Goal: Task Accomplishment & Management: Use online tool/utility

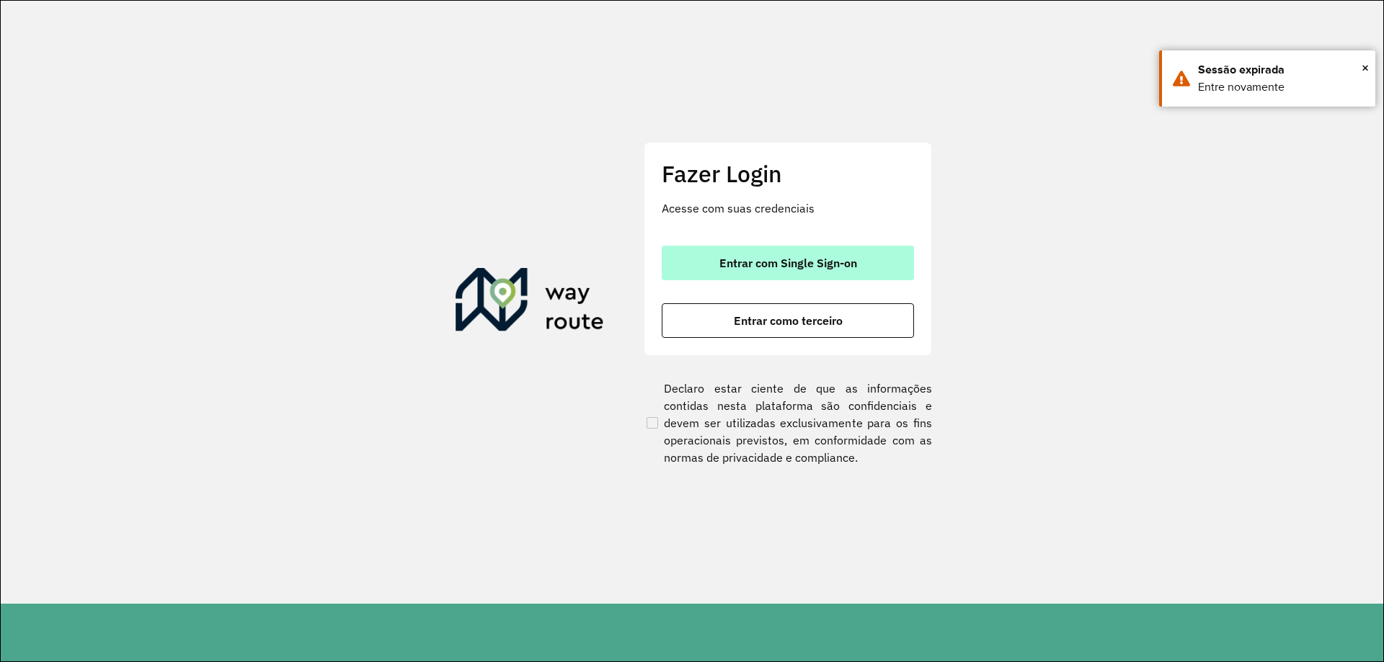
click at [815, 250] on button "Entrar com Single Sign-on" at bounding box center [788, 263] width 252 height 35
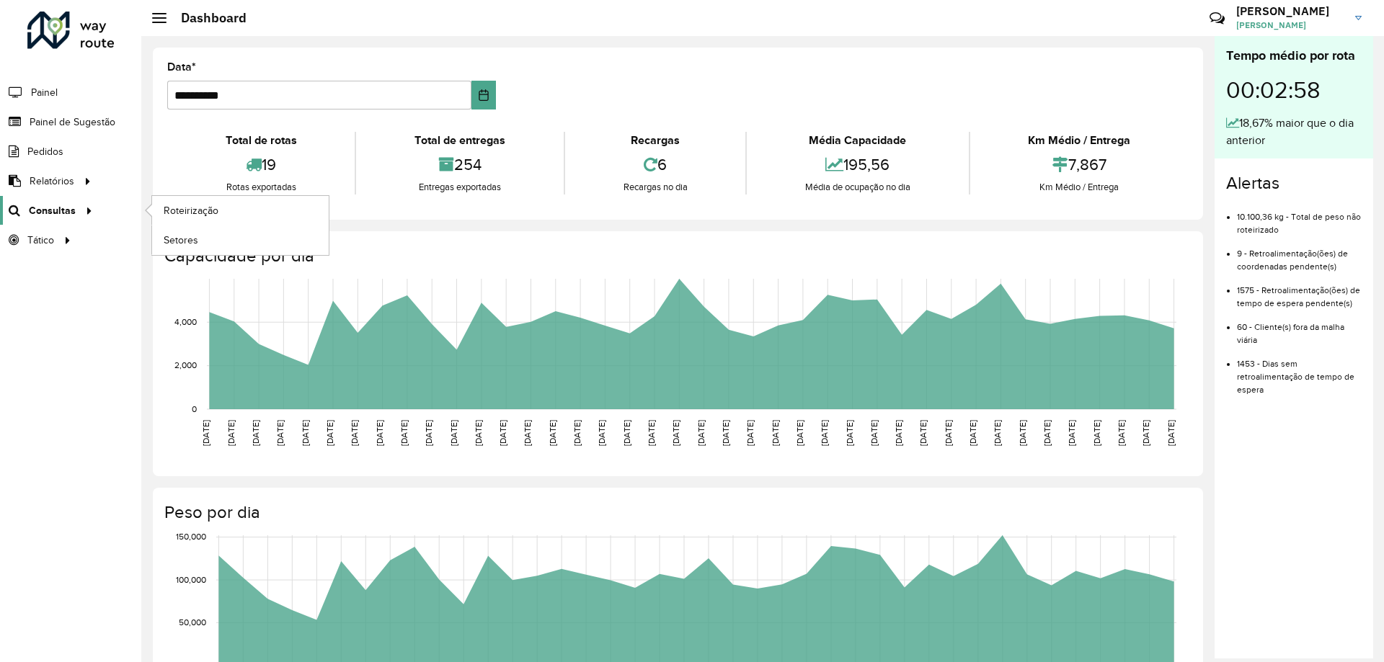
click at [49, 219] on link "Consultas" at bounding box center [48, 210] width 97 height 29
click at [209, 216] on span "Roteirização" at bounding box center [193, 210] width 58 height 15
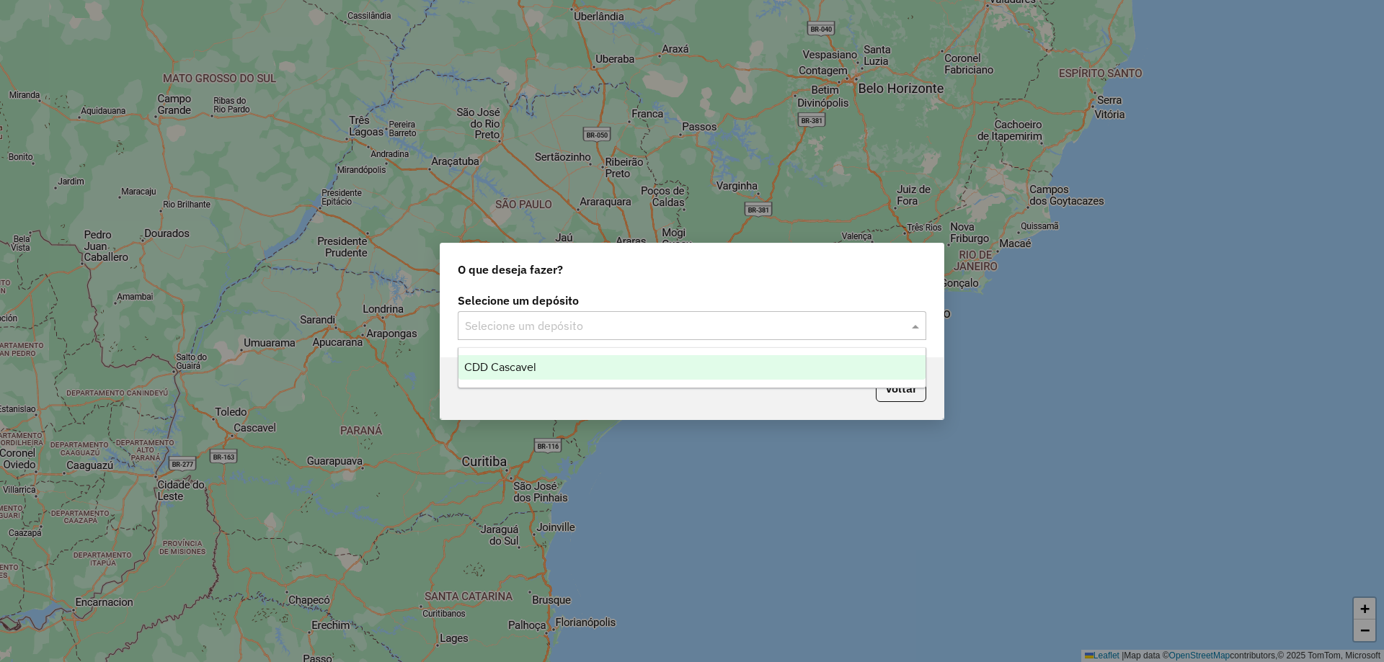
drag, startPoint x: 647, startPoint y: 320, endPoint x: 569, endPoint y: 362, distance: 87.7
click at [646, 321] on input "text" at bounding box center [677, 326] width 425 height 17
click at [499, 373] on span "CDD Cascavel" at bounding box center [500, 367] width 72 height 12
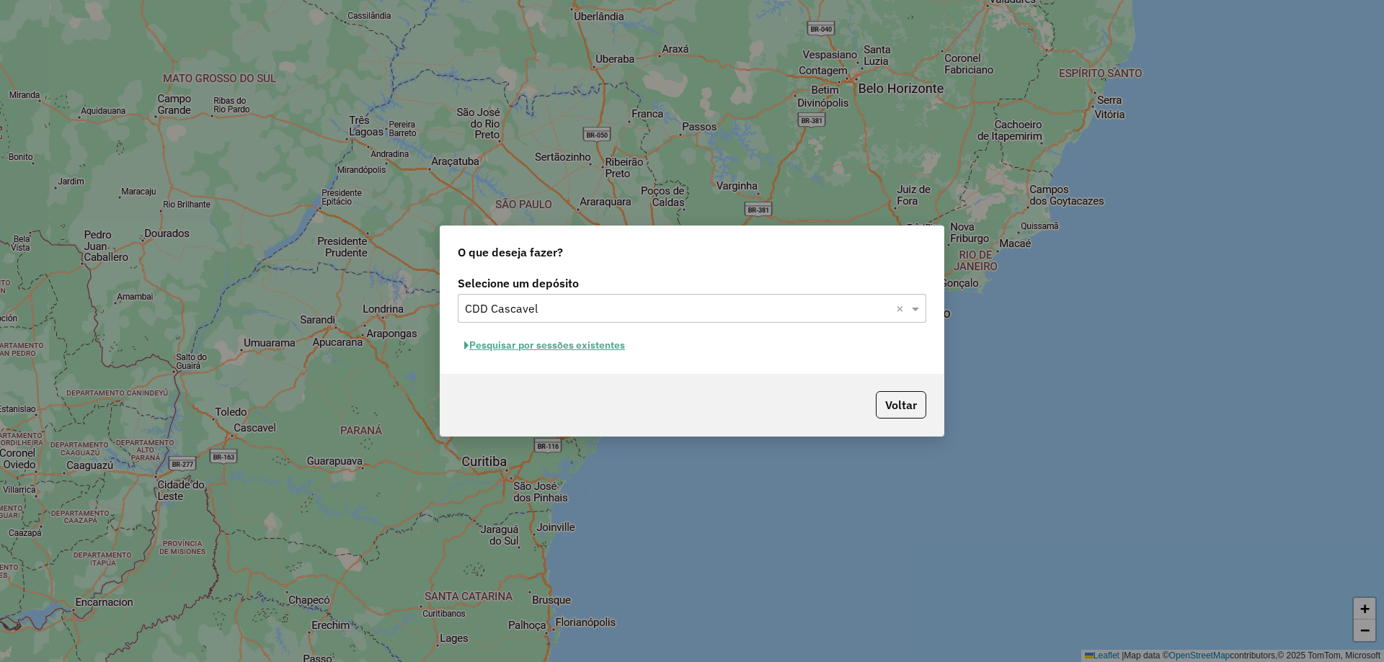
click at [522, 352] on button "Pesquisar por sessões existentes" at bounding box center [545, 345] width 174 height 22
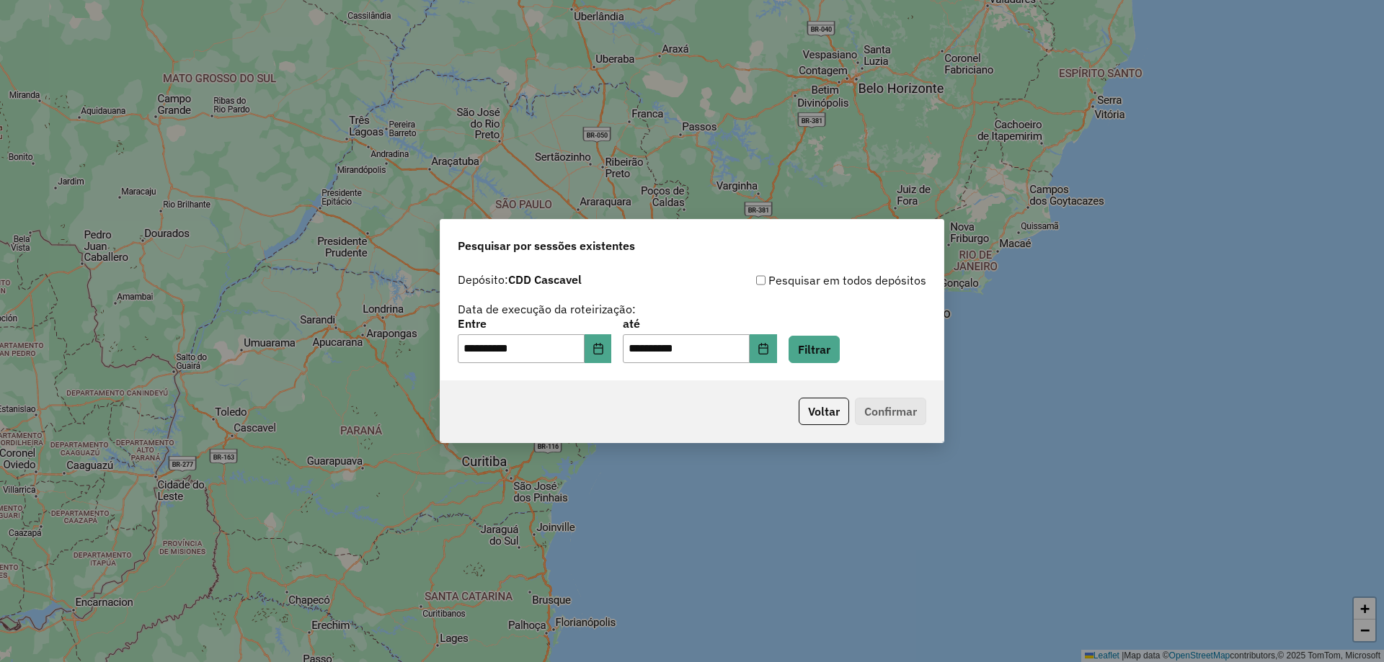
click at [626, 352] on div "**********" at bounding box center [692, 341] width 468 height 45
click at [603, 348] on icon "Choose Date" at bounding box center [597, 349] width 9 height 12
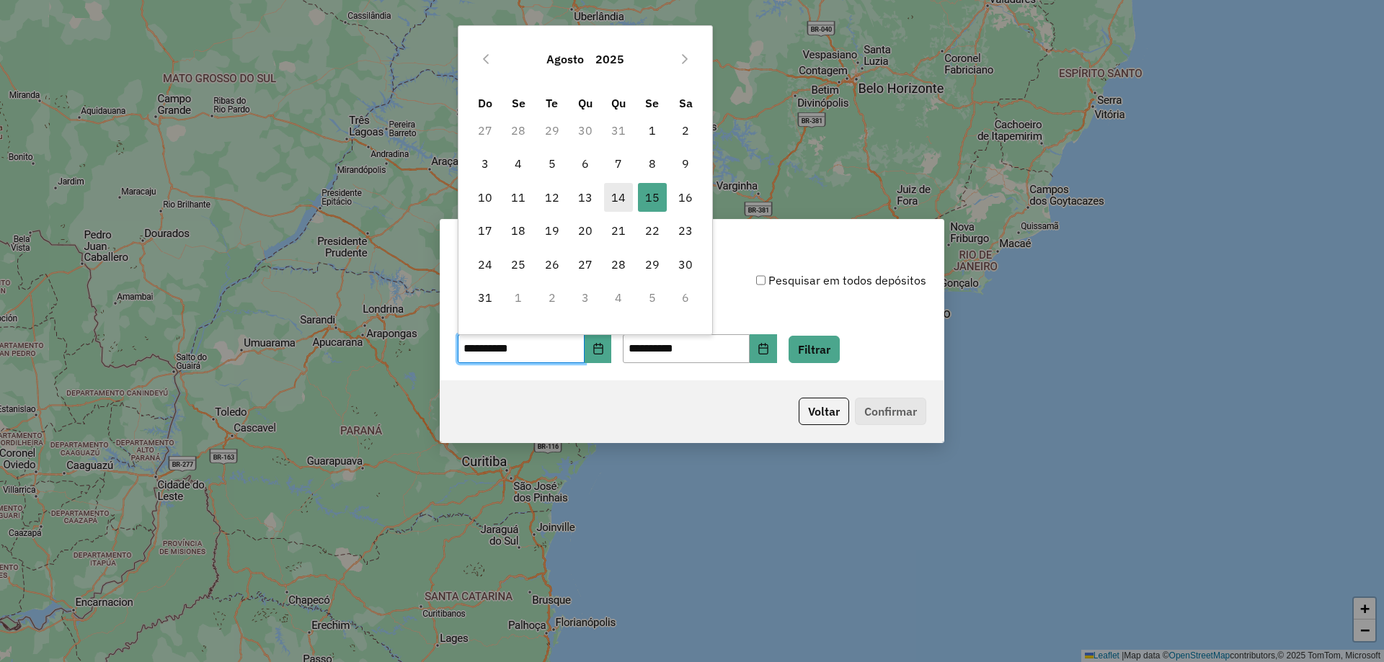
click at [630, 202] on span "14" at bounding box center [618, 197] width 29 height 29
type input "**********"
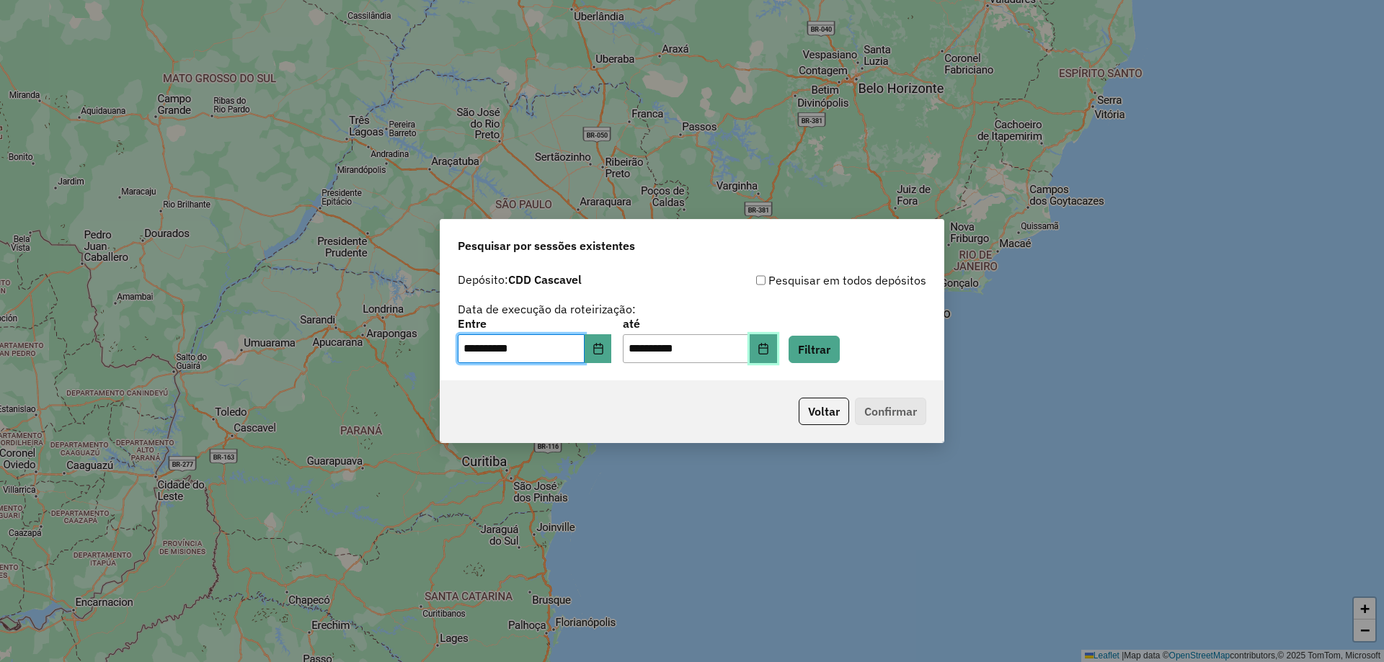
click at [768, 350] on icon "Choose Date" at bounding box center [762, 349] width 9 height 12
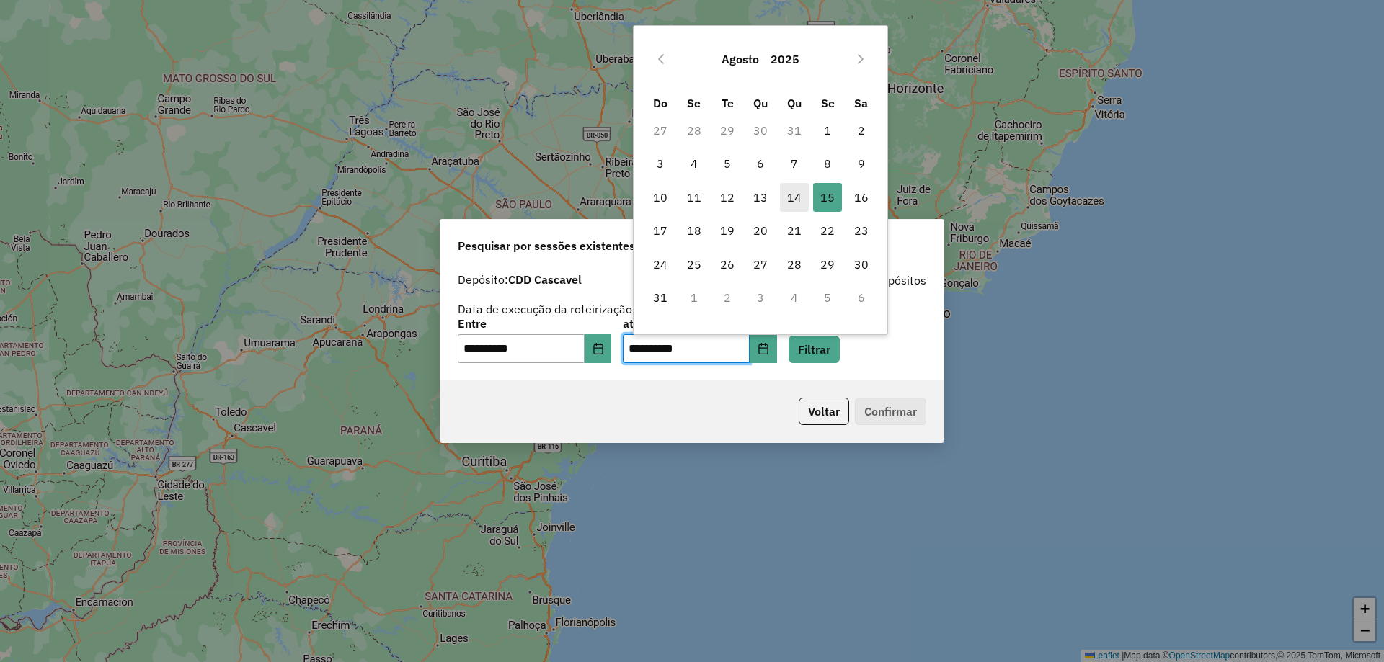
click at [796, 201] on span "14" at bounding box center [794, 197] width 29 height 29
type input "**********"
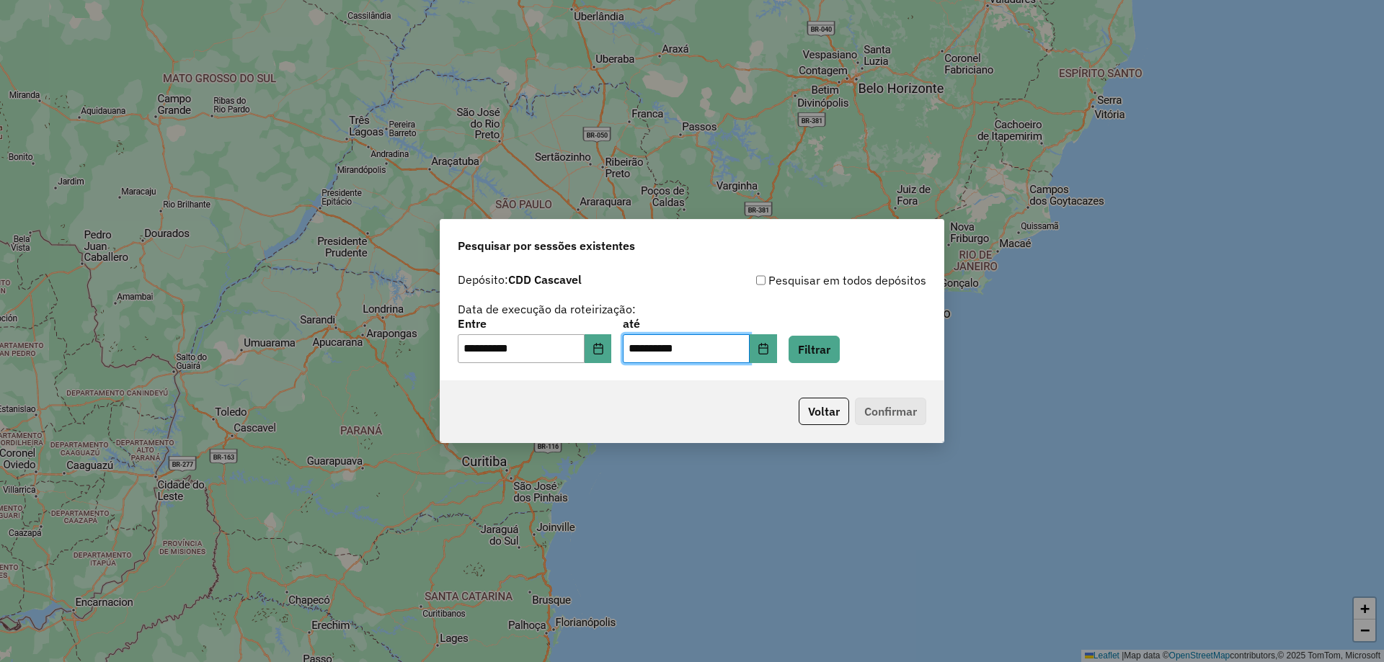
click at [861, 373] on div "**********" at bounding box center [691, 323] width 503 height 115
click at [840, 360] on button "Filtrar" at bounding box center [813, 349] width 51 height 27
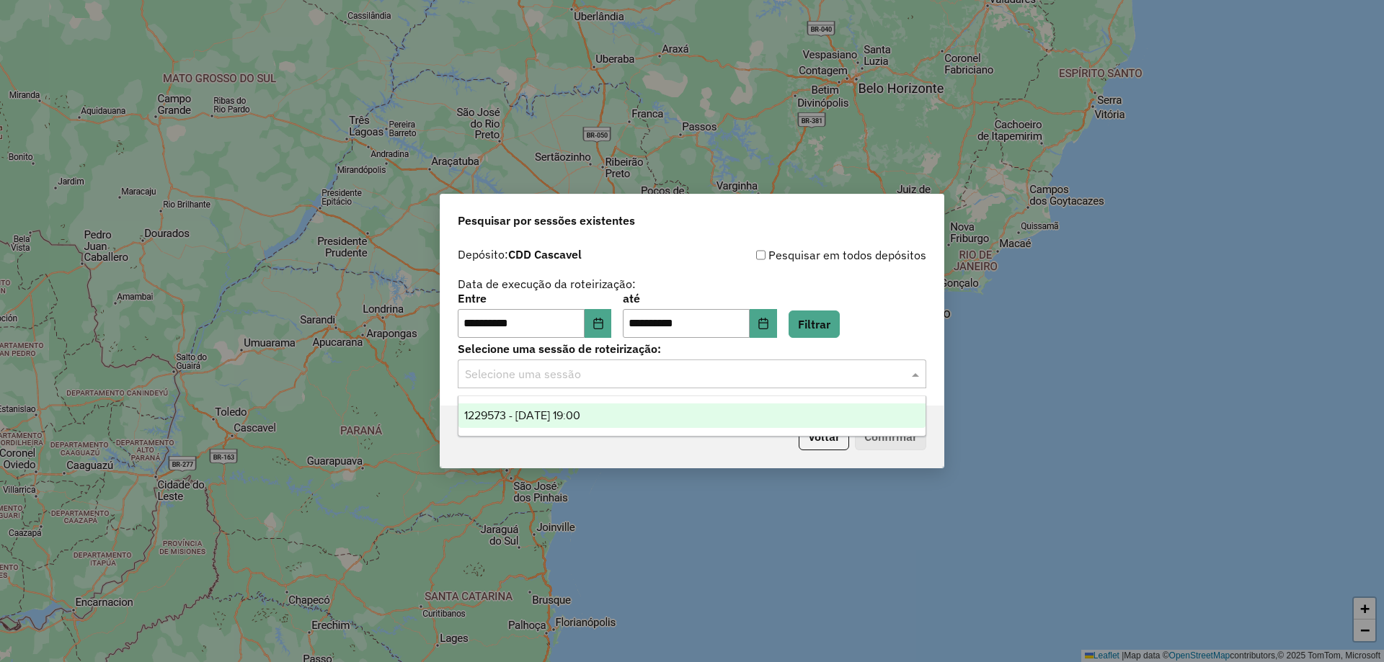
click at [597, 376] on input "text" at bounding box center [677, 374] width 425 height 17
click at [569, 400] on ng-dropdown-panel "1229573 - 14/08/2025 19:00" at bounding box center [692, 416] width 468 height 41
click at [577, 417] on span "1229573 - 14/08/2025 19:00" at bounding box center [522, 415] width 116 height 12
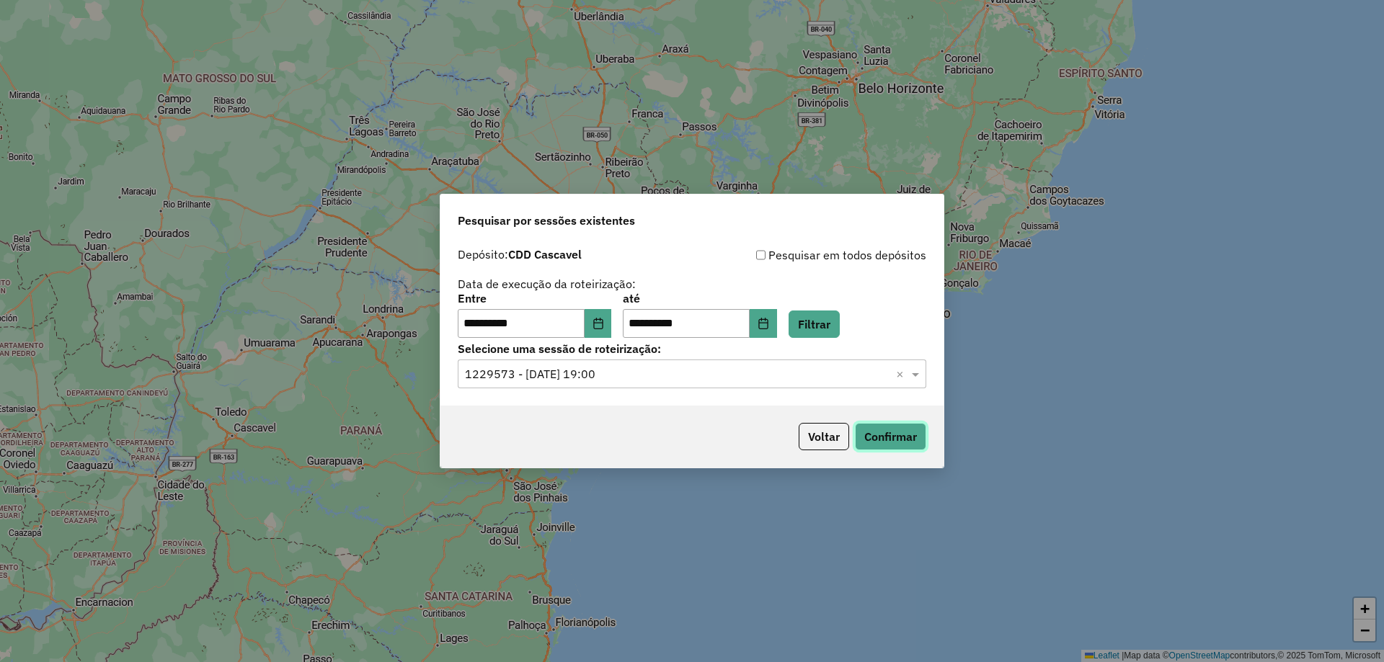
click at [887, 428] on button "Confirmar" at bounding box center [890, 436] width 71 height 27
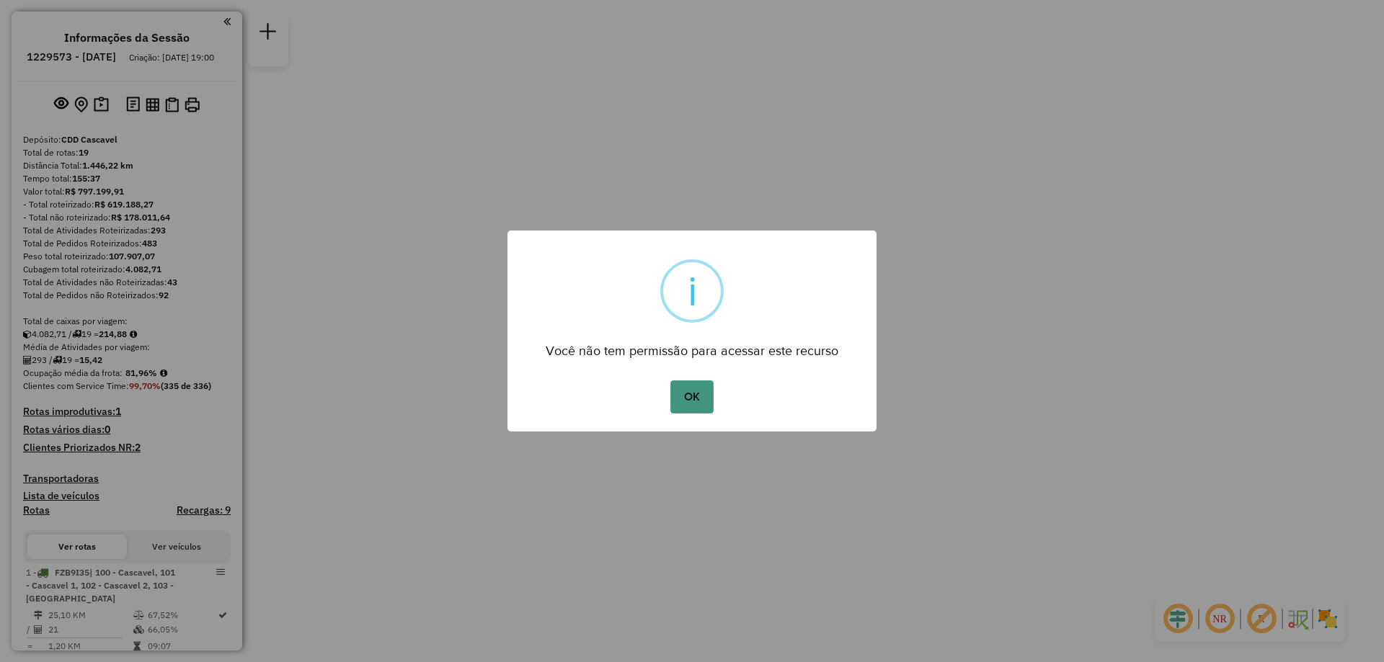
click at [688, 401] on button "OK" at bounding box center [691, 397] width 43 height 33
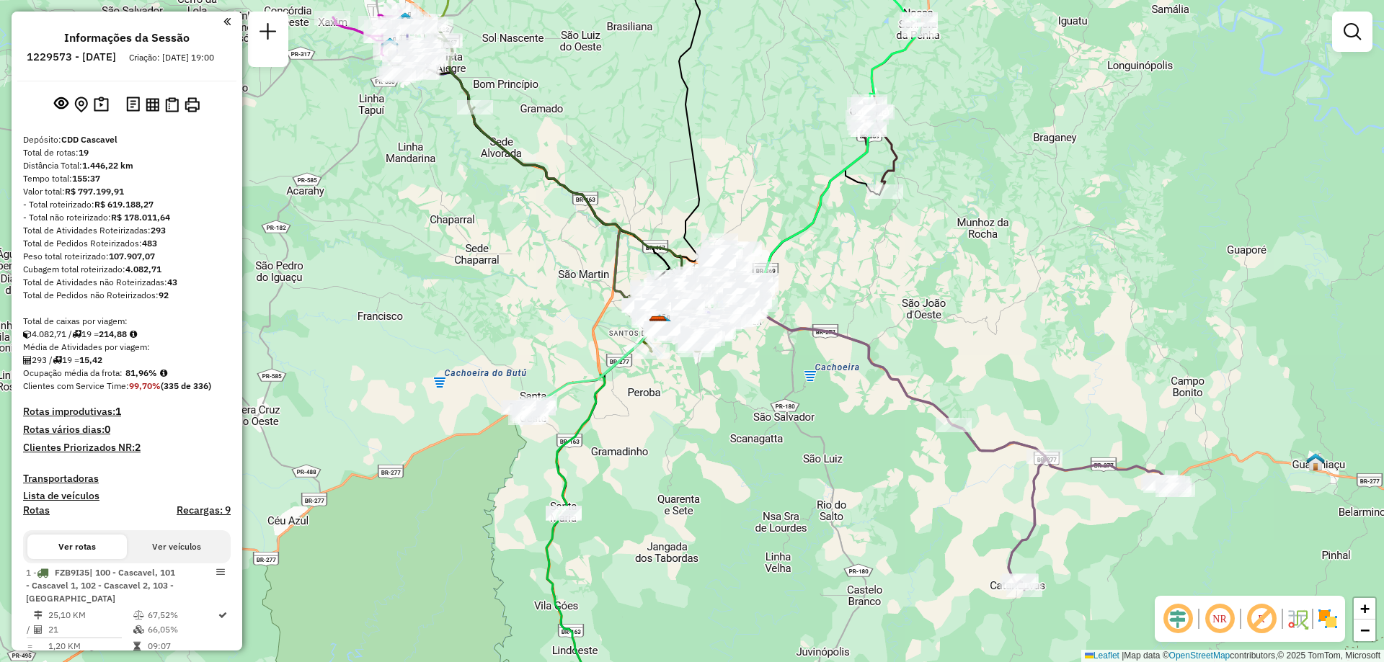
click at [817, 328] on icon at bounding box center [963, 448] width 428 height 283
select select "**********"
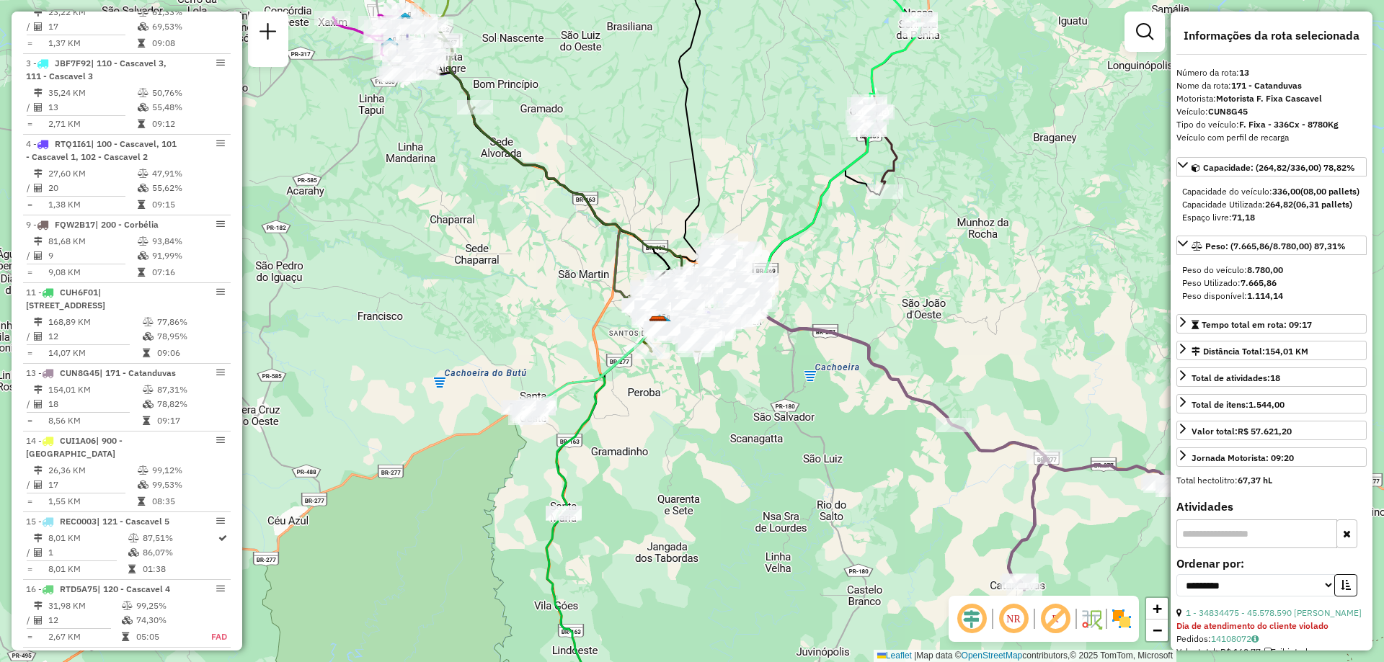
scroll to position [1049, 0]
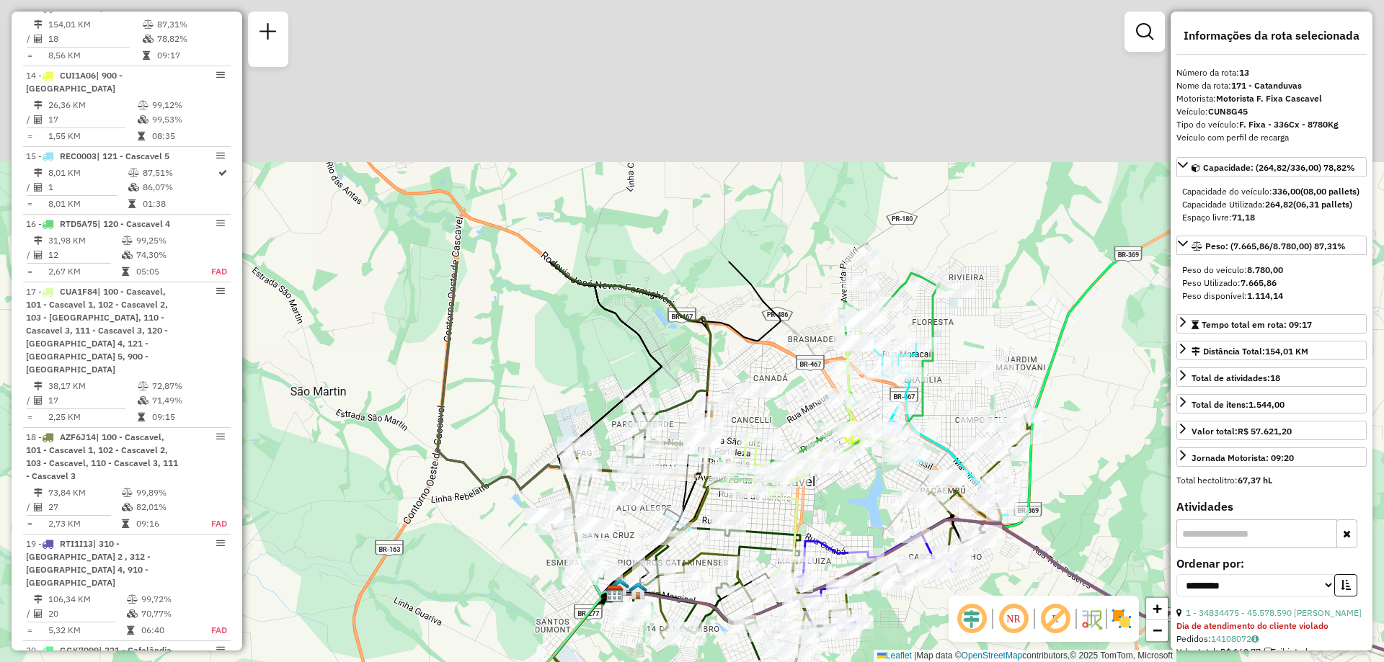
drag, startPoint x: 576, startPoint y: 42, endPoint x: 661, endPoint y: 370, distance: 338.8
click at [661, 370] on icon at bounding box center [605, 433] width 112 height 342
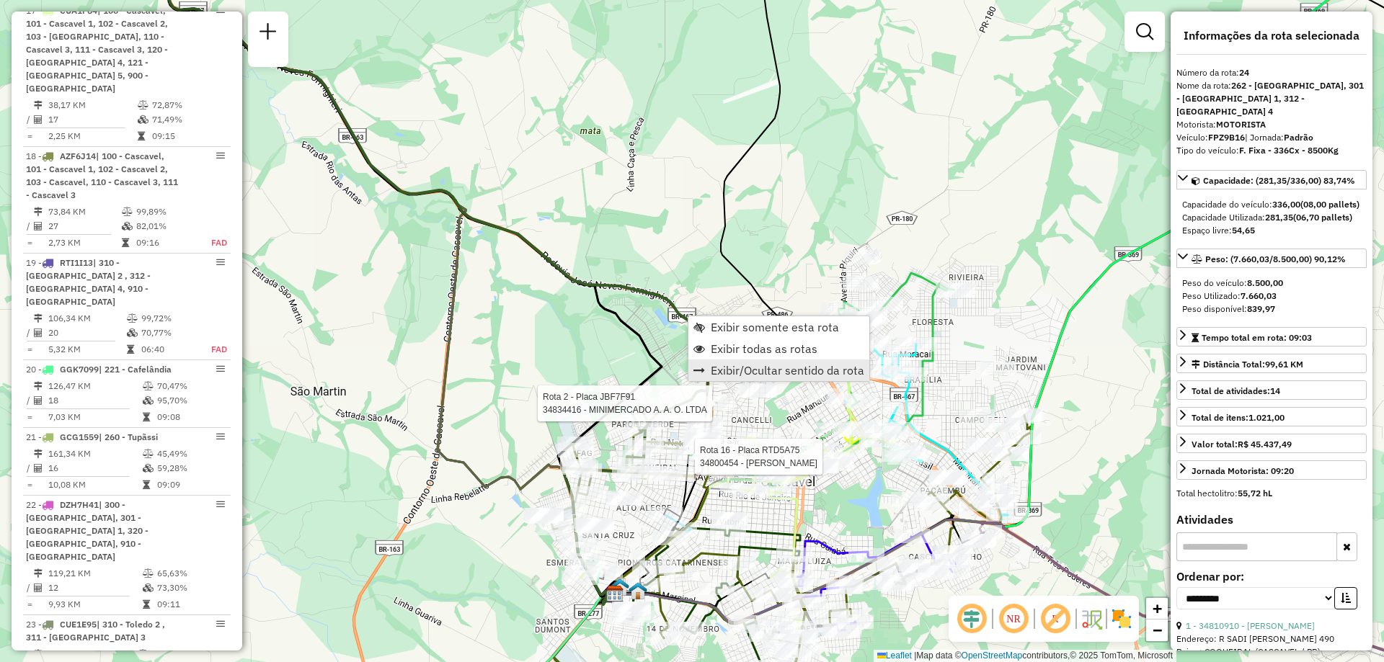
scroll to position [1956, 0]
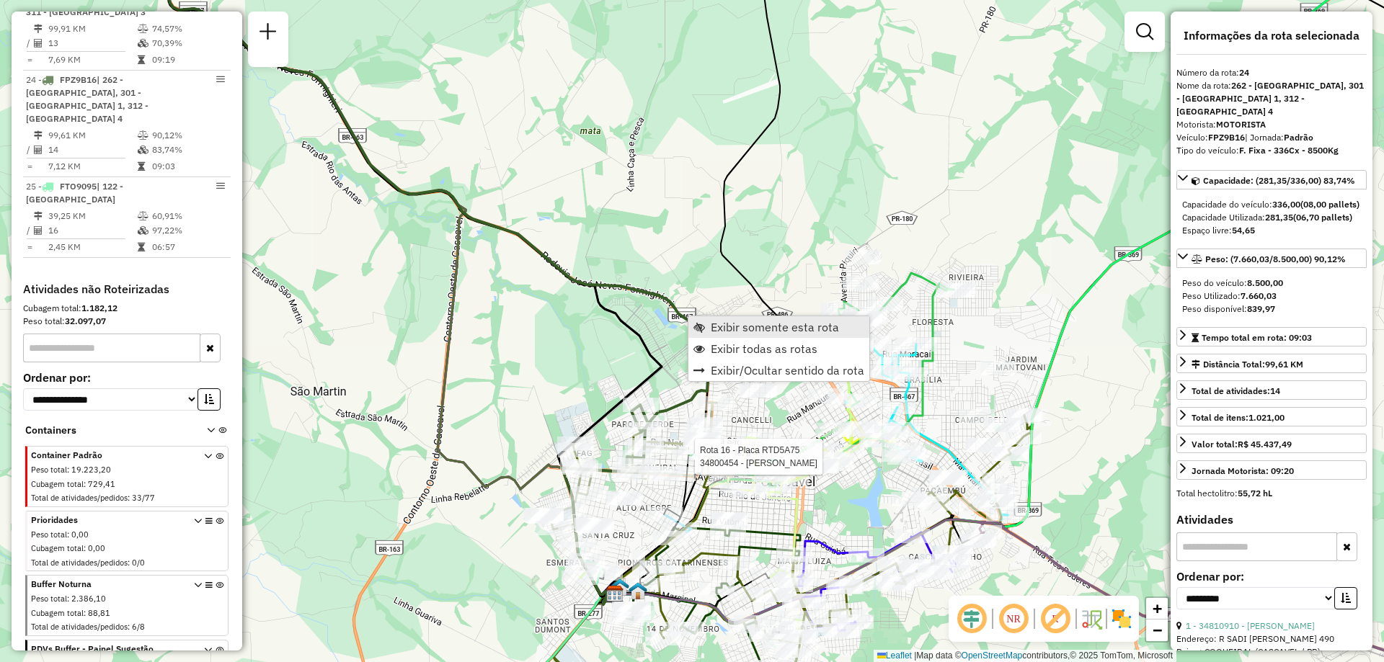
click at [777, 327] on span "Exibir somente esta rota" at bounding box center [775, 327] width 128 height 12
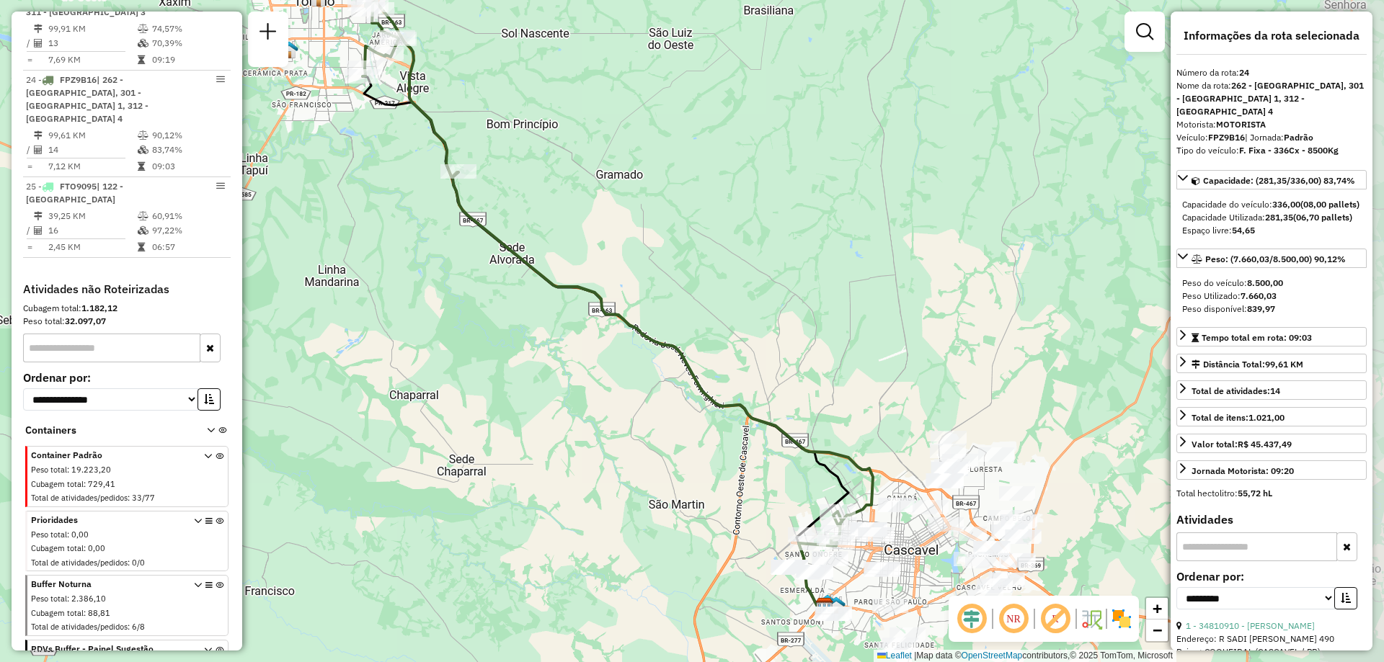
drag, startPoint x: 779, startPoint y: 217, endPoint x: 706, endPoint y: 190, distance: 78.5
click at [706, 190] on div "Janela de atendimento Grade de atendimento Capacidade Transportadoras Veículos …" at bounding box center [692, 331] width 1384 height 662
click at [1013, 628] on em at bounding box center [1013, 619] width 35 height 35
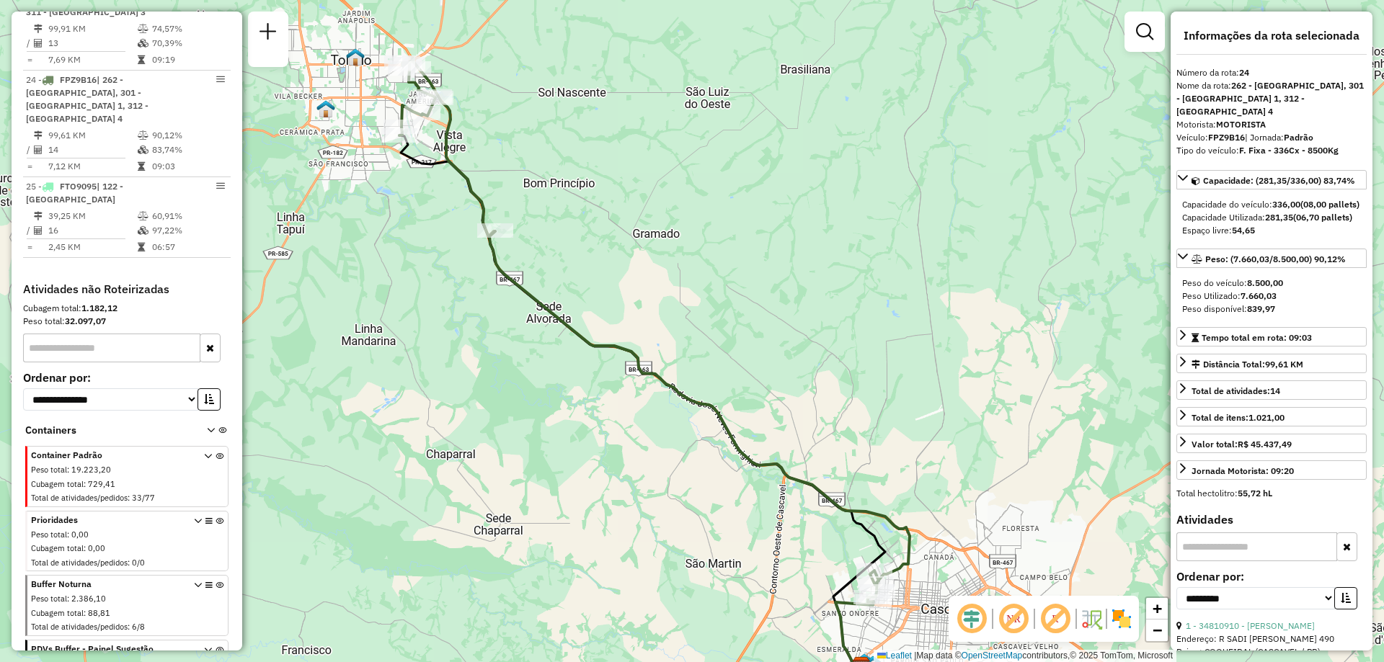
drag, startPoint x: 750, startPoint y: 319, endPoint x: 779, endPoint y: 388, distance: 75.6
click at [787, 378] on div "Janela de atendimento Grade de atendimento Capacidade Transportadoras Veículos …" at bounding box center [692, 331] width 1384 height 662
